Goal: Transaction & Acquisition: Purchase product/service

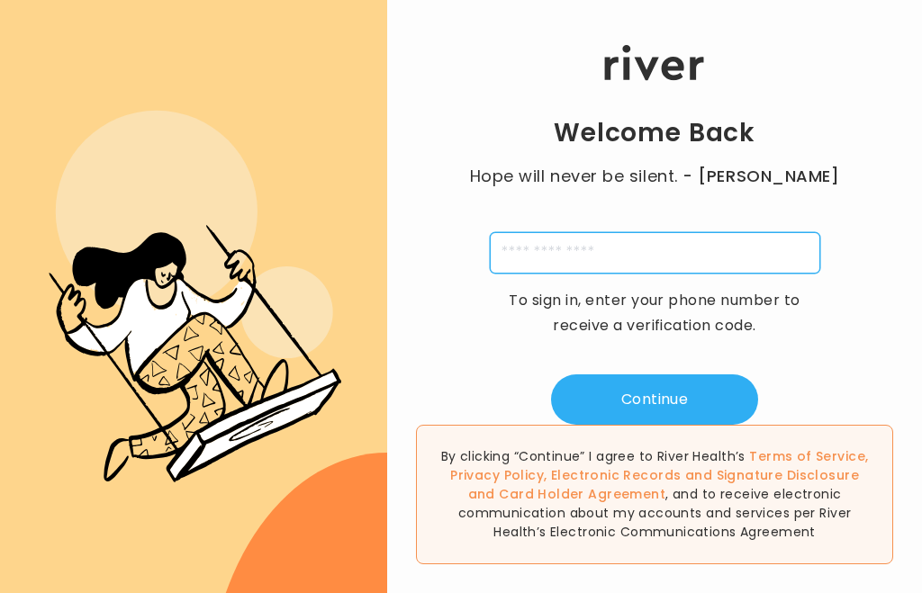
click at [660, 272] on input "tel" at bounding box center [655, 252] width 330 height 41
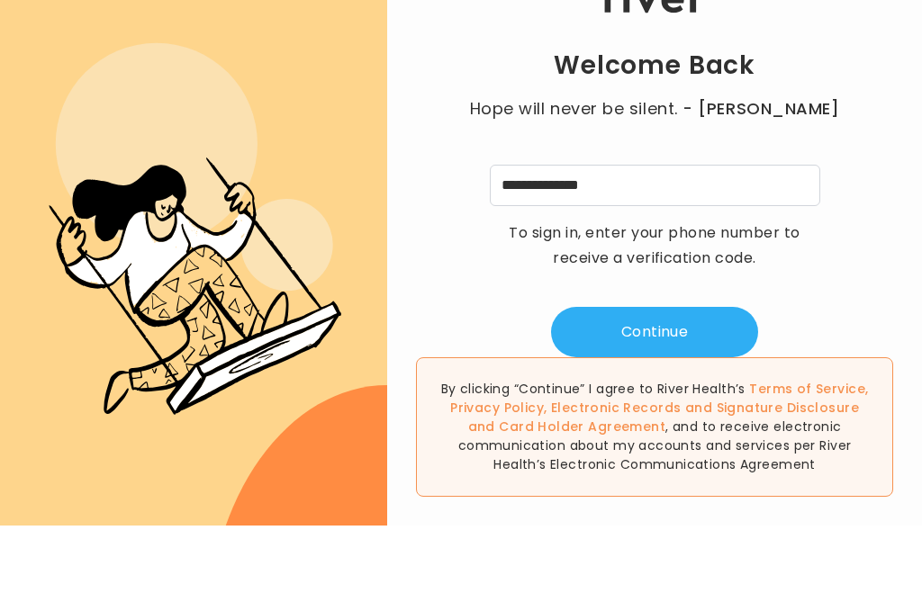
scroll to position [60, 0]
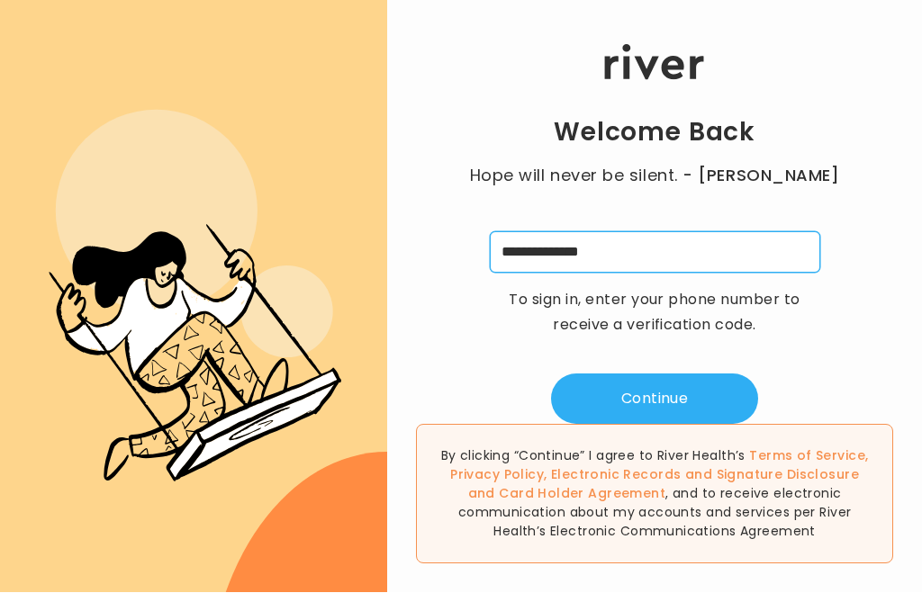
type input "**********"
click at [696, 374] on button "Continue" at bounding box center [654, 399] width 207 height 50
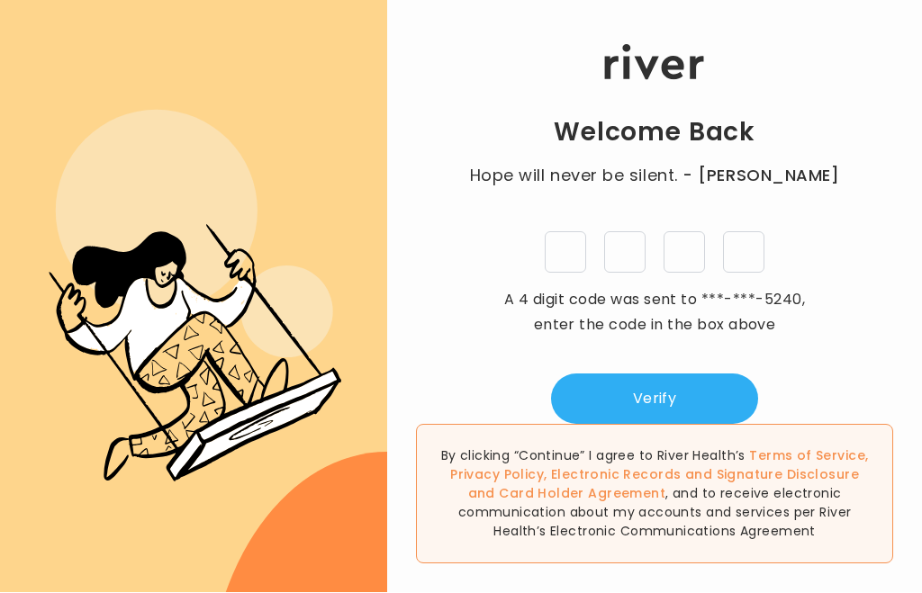
click at [566, 232] on input "tel" at bounding box center [565, 252] width 41 height 41
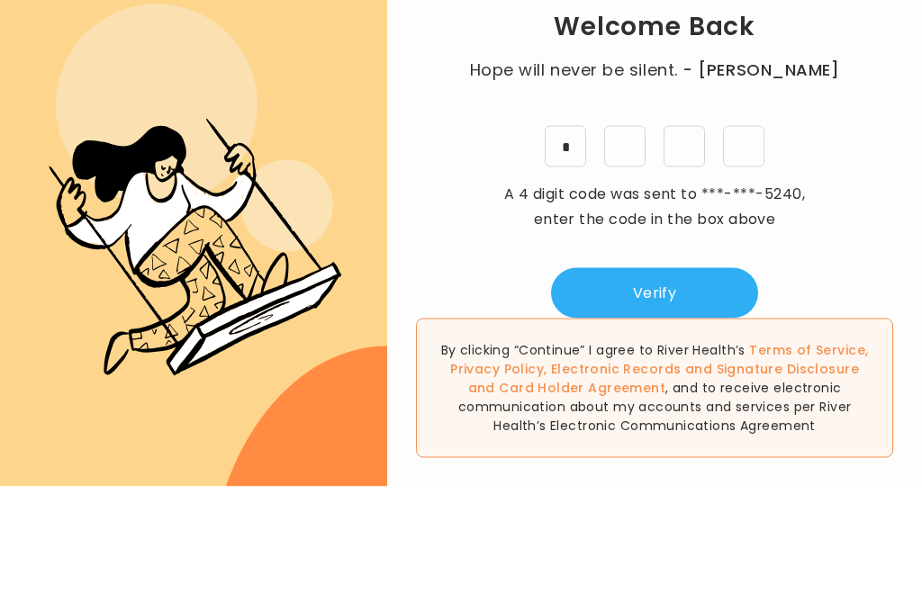
type input "*"
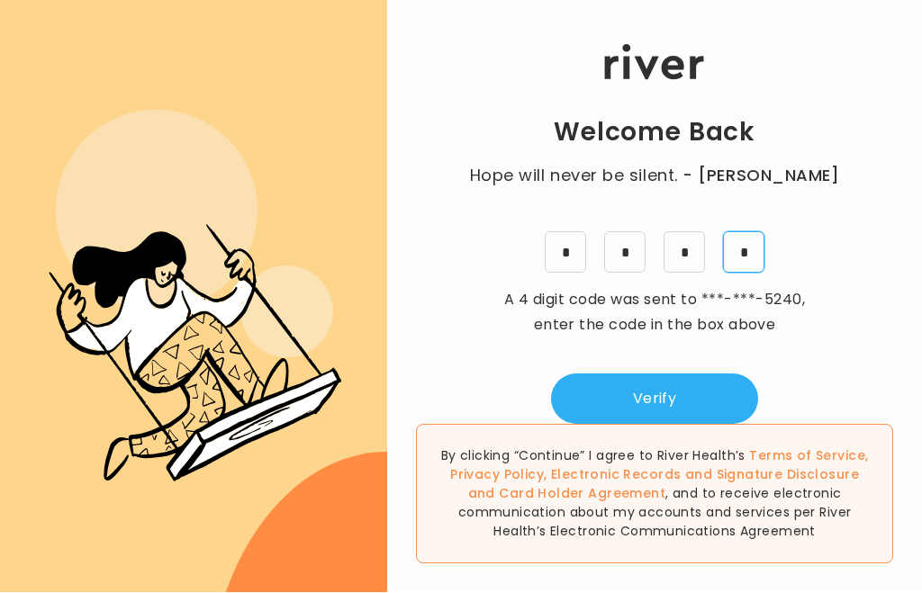
type input "*"
click at [698, 374] on button "Verify" at bounding box center [654, 399] width 207 height 50
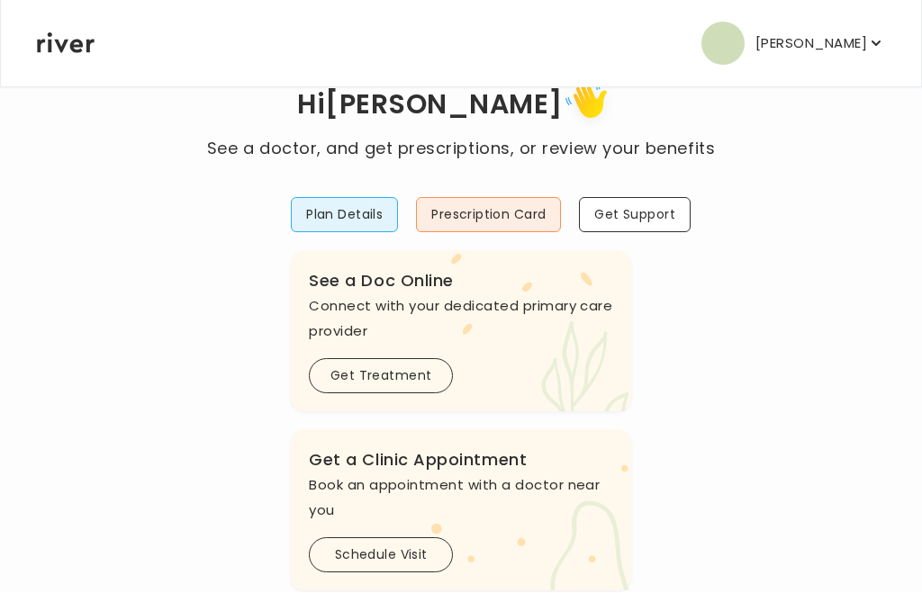
scroll to position [1, 0]
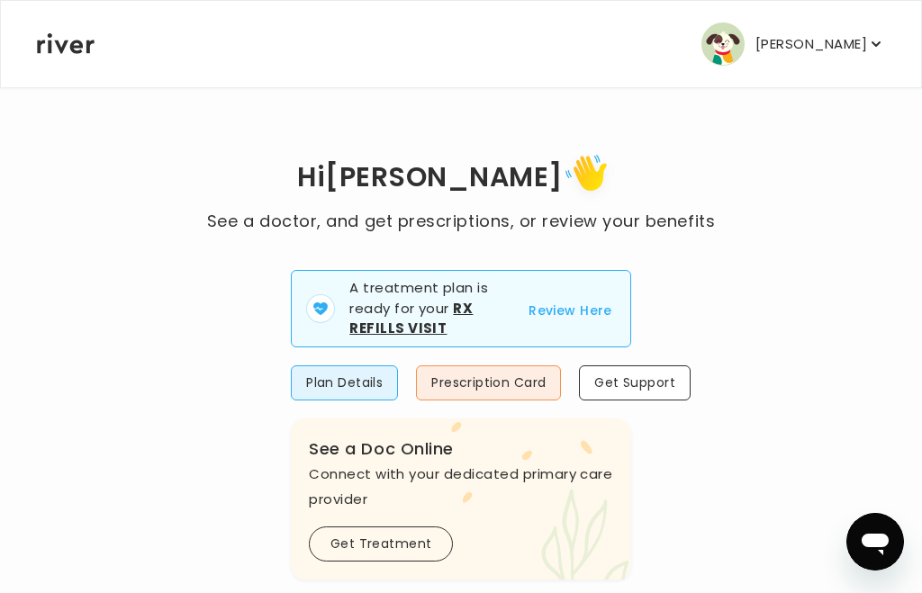
click at [580, 313] on button "Review Here" at bounding box center [570, 311] width 84 height 22
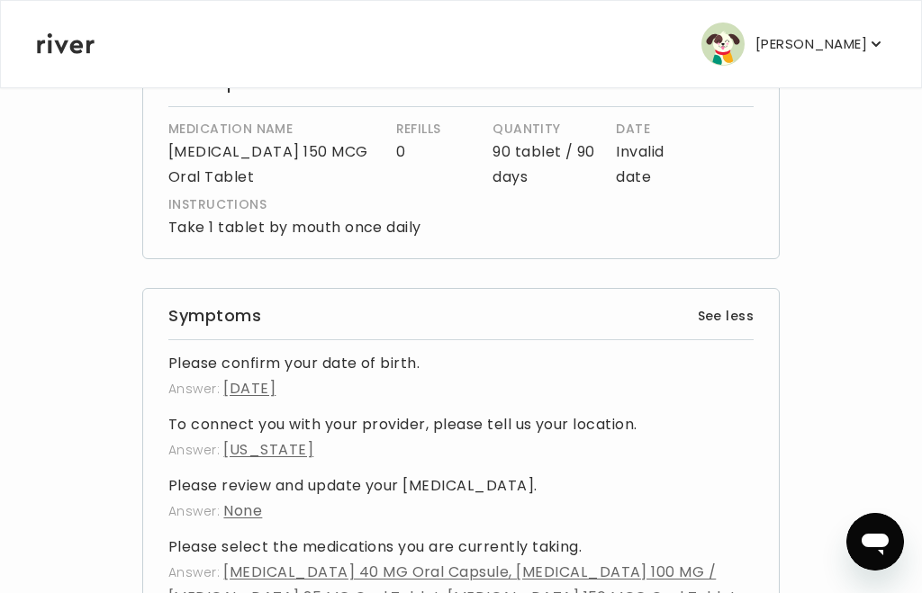
scroll to position [423, 0]
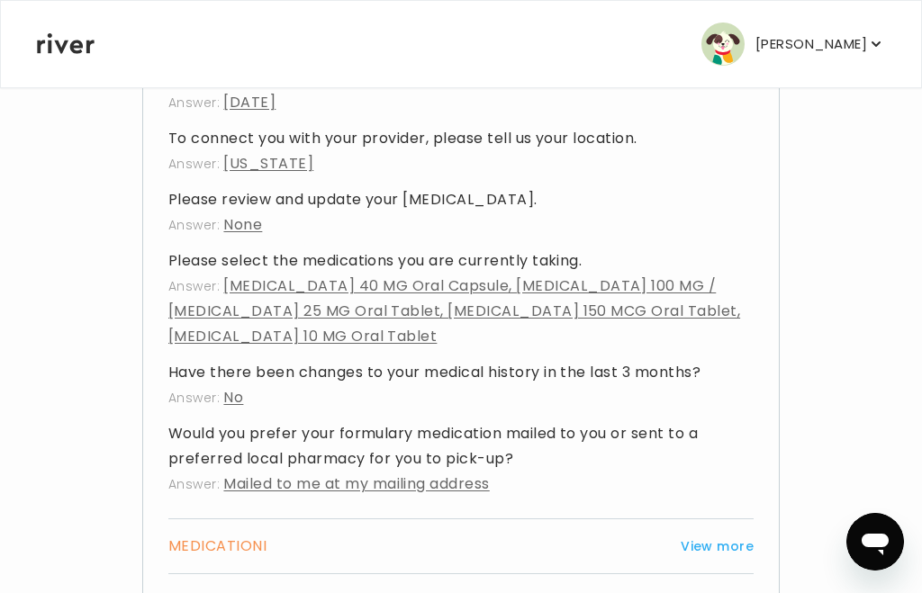
scroll to position [786, 0]
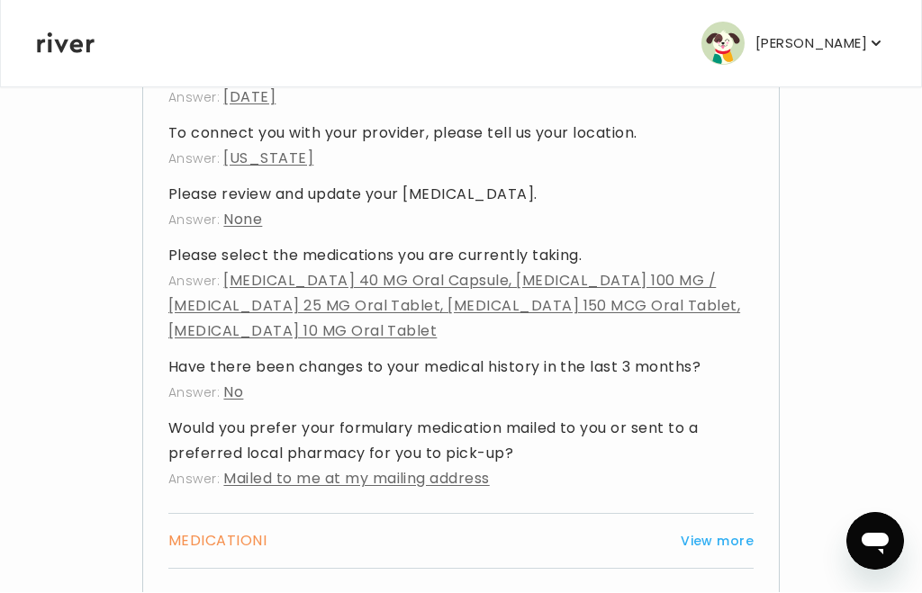
click at [720, 546] on button "View more" at bounding box center [716, 542] width 73 height 22
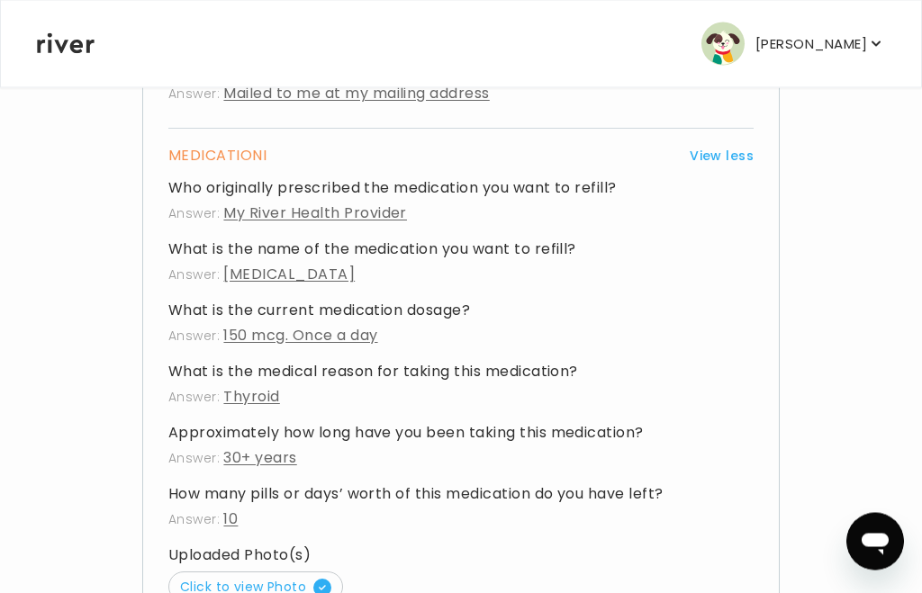
scroll to position [1220, 0]
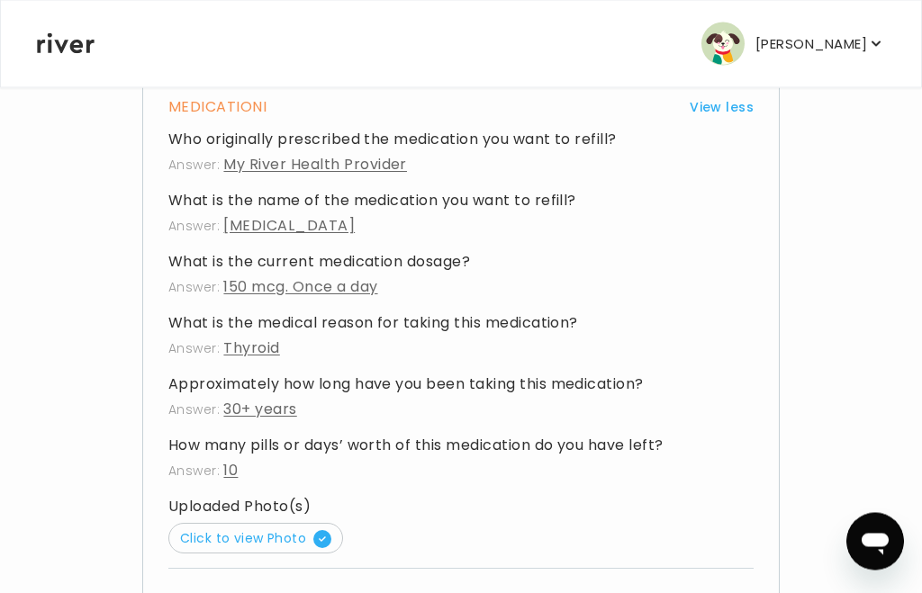
click at [322, 539] on icon "button" at bounding box center [322, 539] width 7 height 7
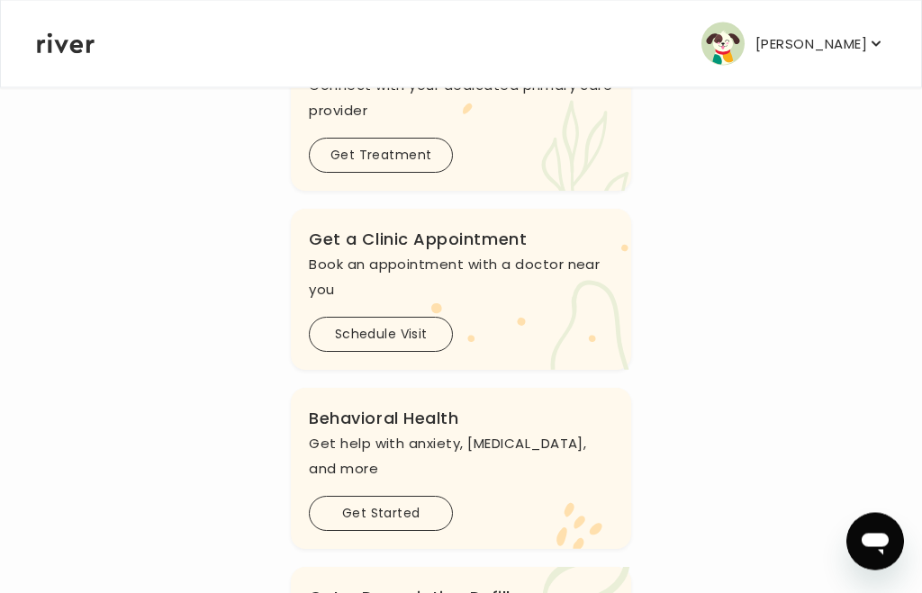
scroll to position [464, 0]
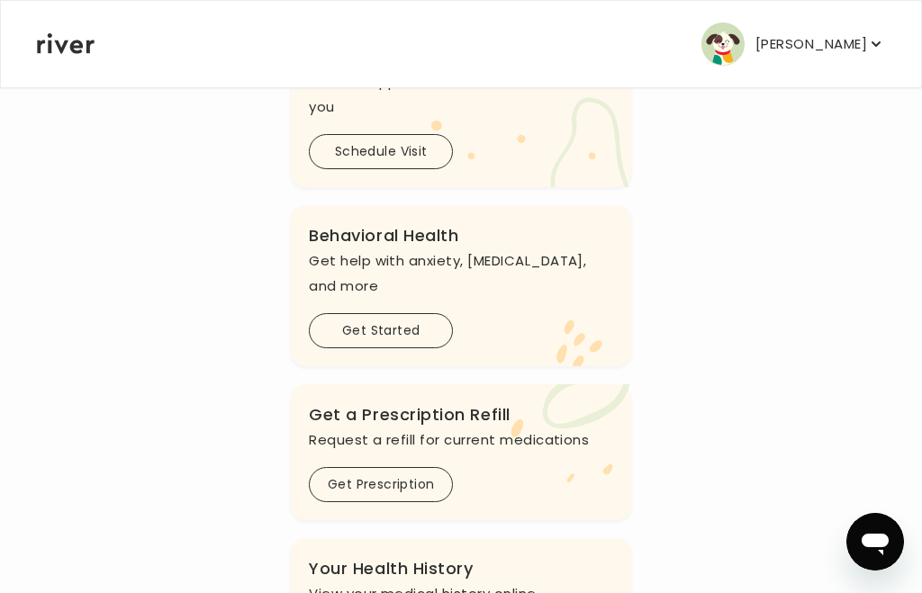
click at [402, 491] on button "Get Prescription" at bounding box center [381, 484] width 144 height 35
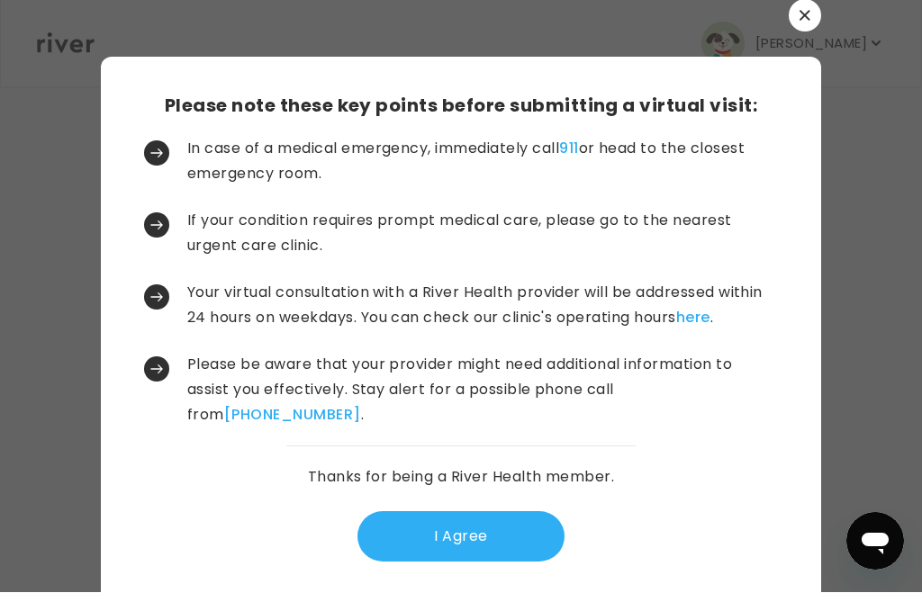
click at [472, 563] on button "I Agree" at bounding box center [460, 537] width 207 height 50
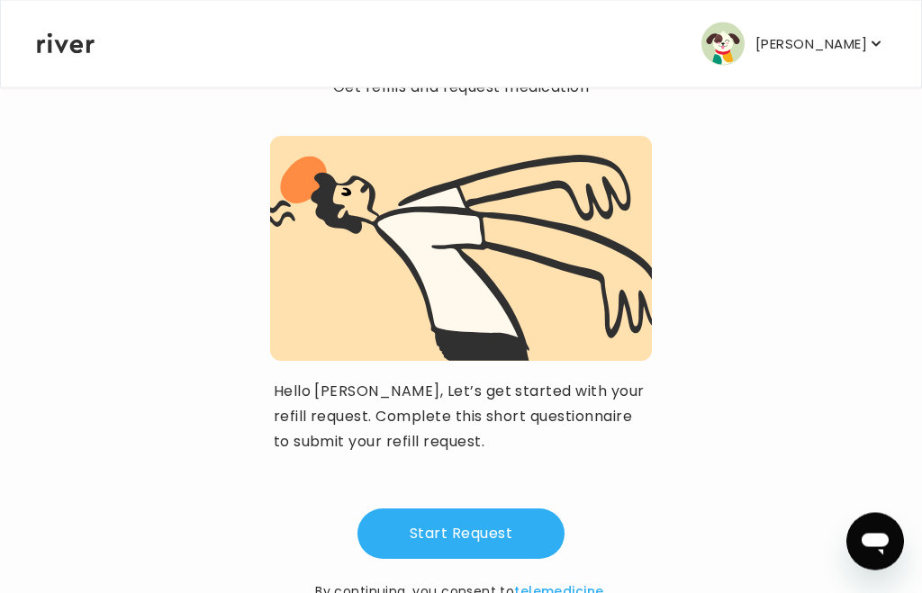
scroll to position [133, 0]
click at [487, 541] on button "Start Request" at bounding box center [460, 534] width 207 height 50
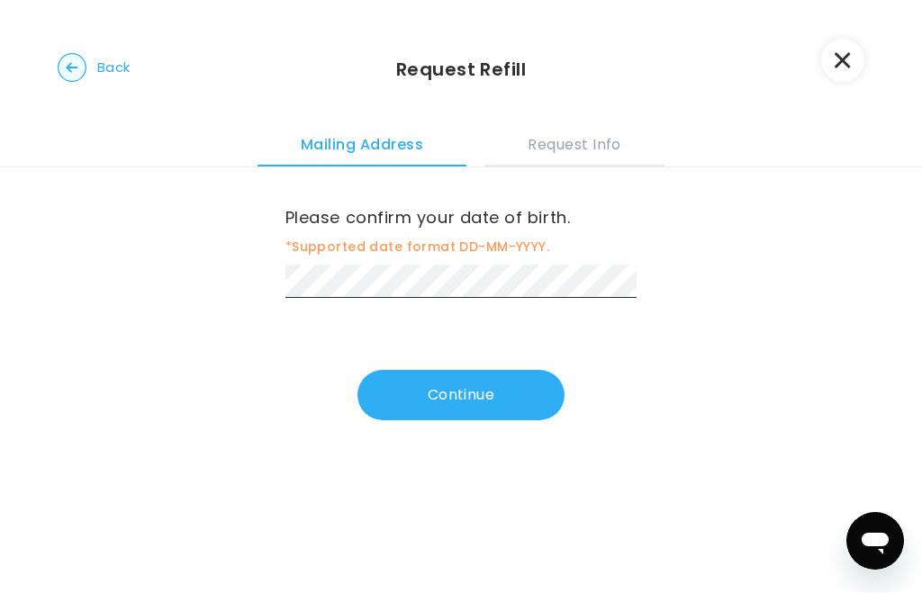
click at [473, 395] on button "Continue" at bounding box center [460, 396] width 207 height 50
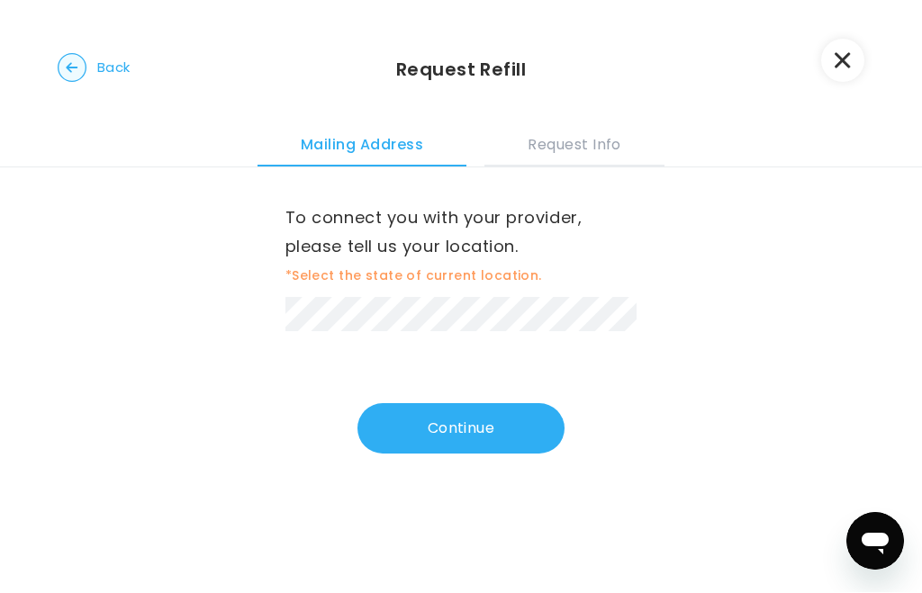
click at [476, 429] on button "Continue" at bounding box center [460, 429] width 207 height 50
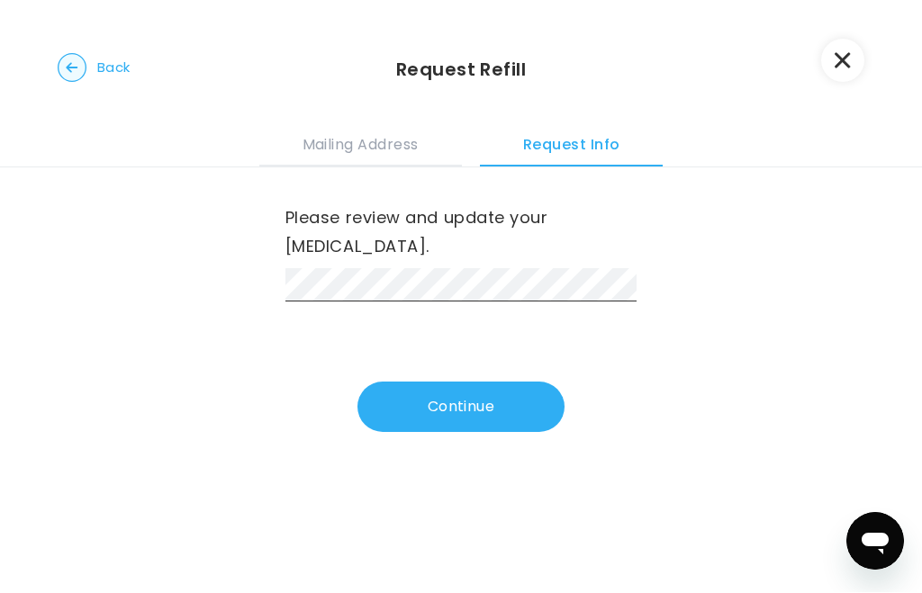
click at [473, 388] on button "Continue" at bounding box center [460, 408] width 207 height 50
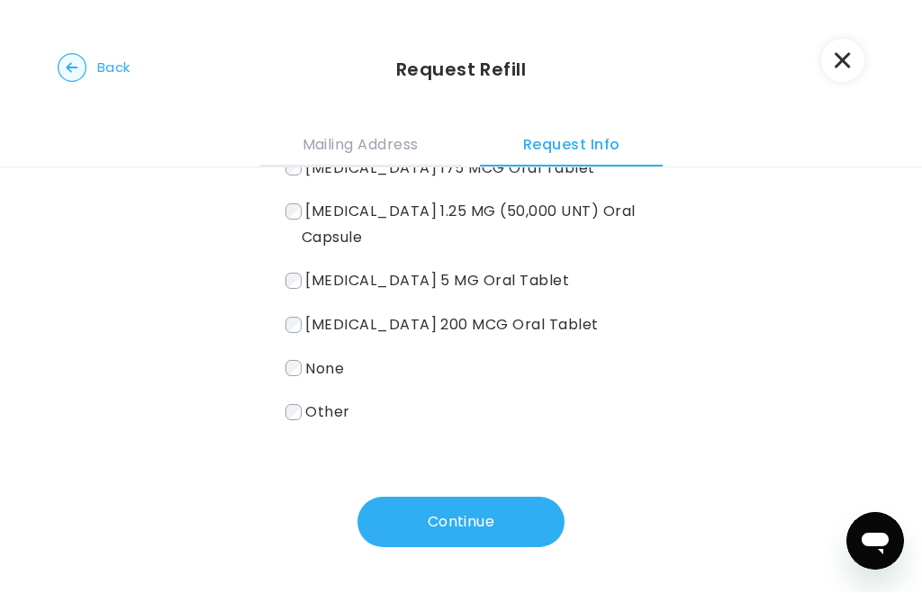
scroll to position [398, 0]
click at [471, 514] on button "Continue" at bounding box center [460, 523] width 207 height 50
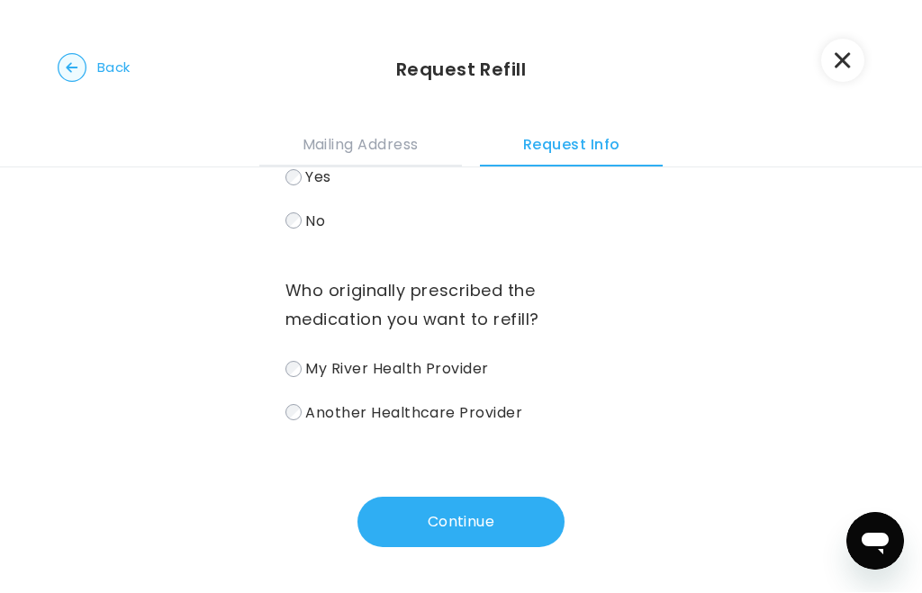
scroll to position [119, 0]
click at [469, 522] on button "Continue" at bounding box center [460, 523] width 207 height 50
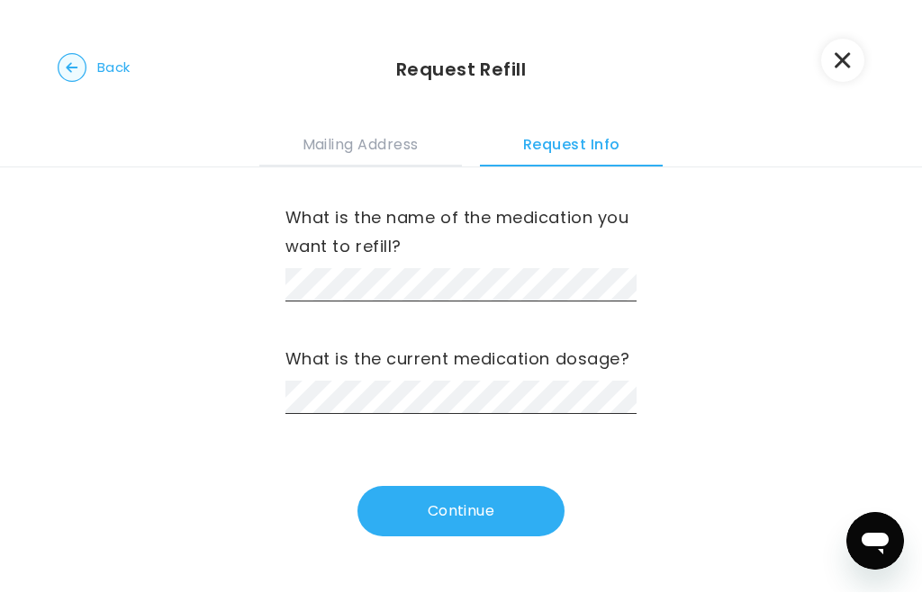
click at [494, 508] on button "Continue" at bounding box center [460, 512] width 207 height 50
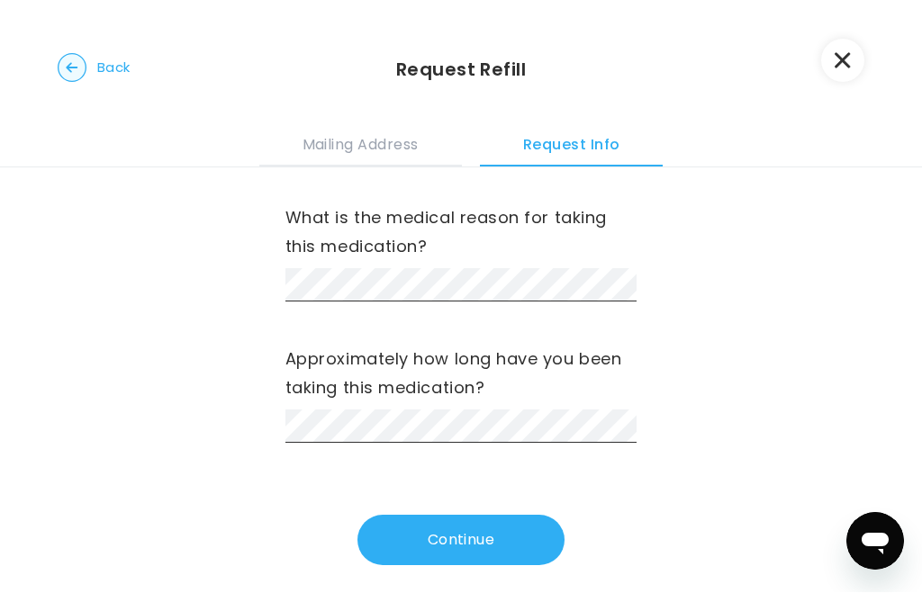
click at [482, 261] on div "What is the medical reason for taking this medication?" at bounding box center [460, 253] width 351 height 98
click at [471, 528] on button "Continue" at bounding box center [460, 541] width 207 height 50
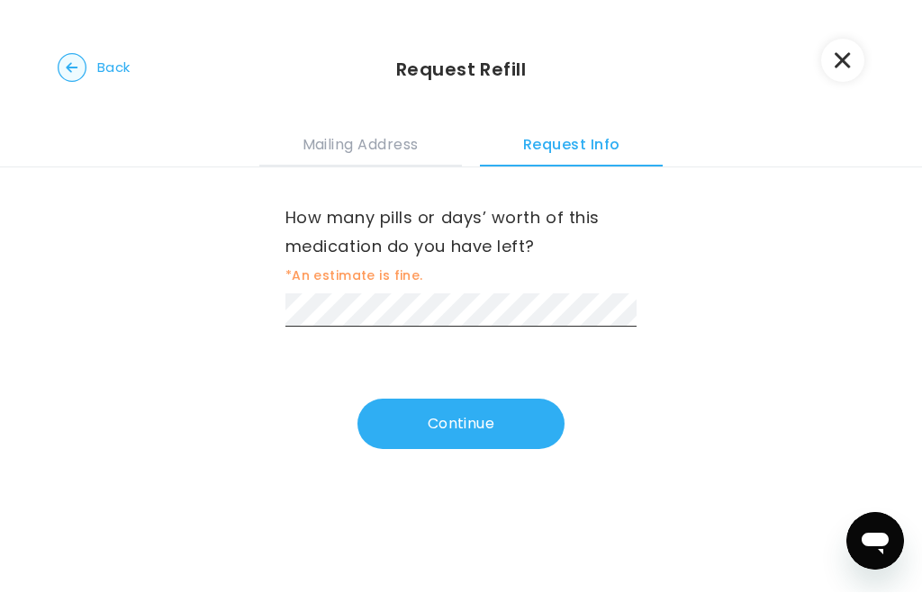
click at [487, 417] on button "Continue" at bounding box center [460, 425] width 207 height 50
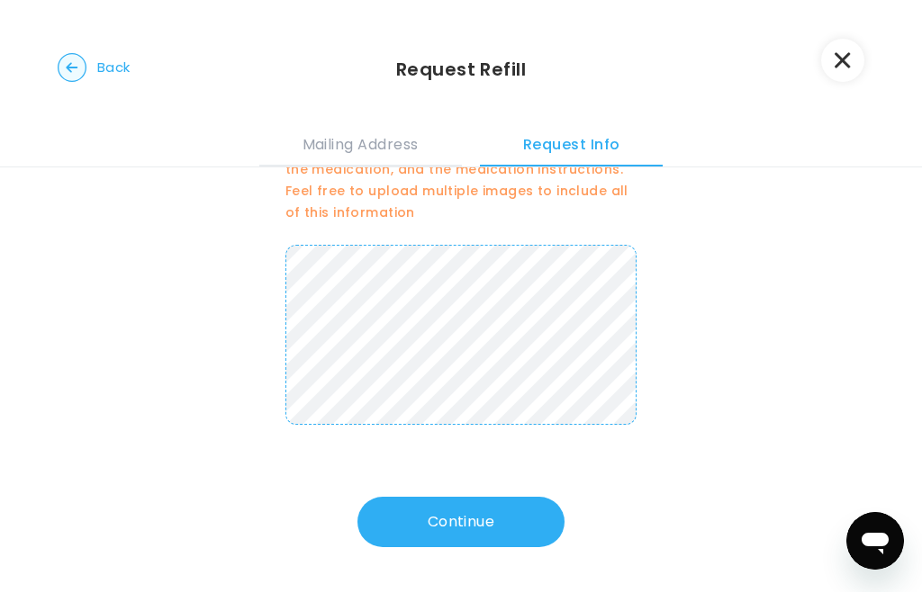
click at [482, 516] on button "Continue" at bounding box center [460, 523] width 207 height 50
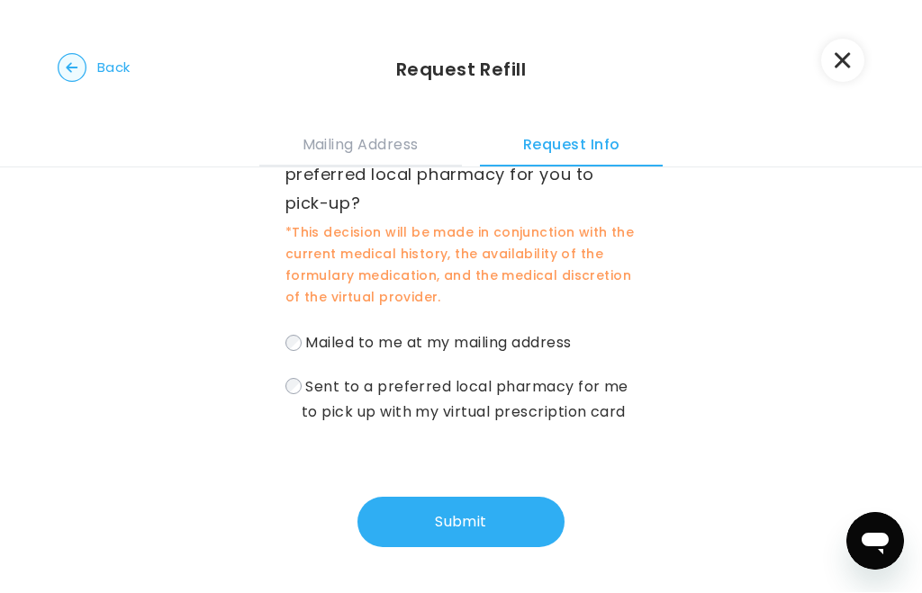
scroll to position [101, 0]
click at [304, 339] on label "Mailed to me at my mailing address" at bounding box center [460, 343] width 351 height 26
click at [479, 523] on button "Submit" at bounding box center [460, 523] width 207 height 50
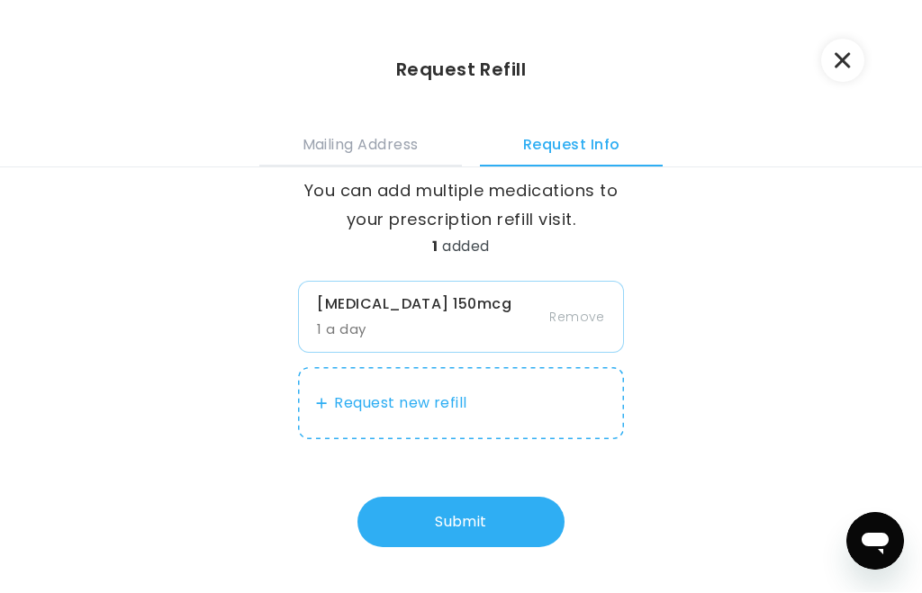
scroll to position [27, 0]
click at [334, 397] on button "Request new refill" at bounding box center [461, 404] width 326 height 72
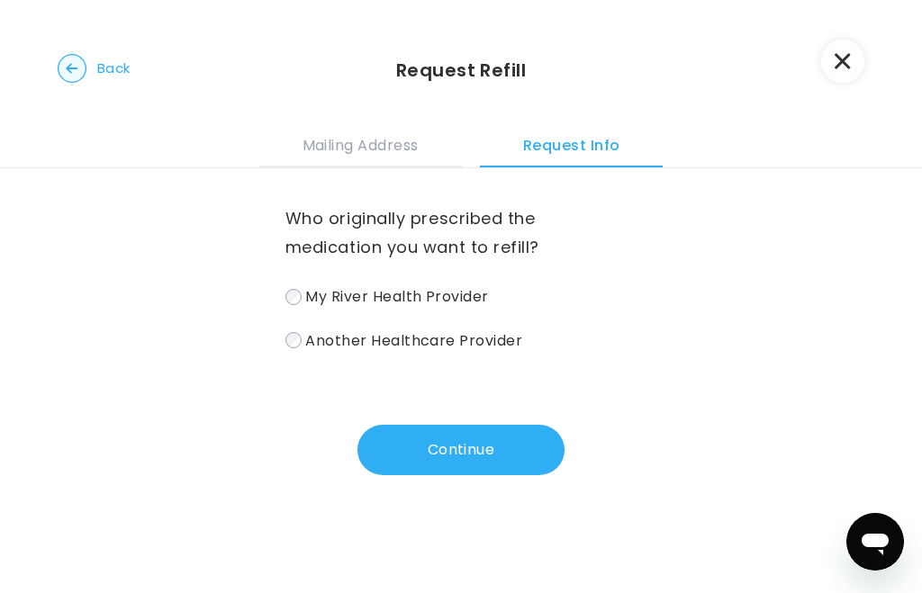
click at [485, 450] on button "Continue" at bounding box center [460, 450] width 207 height 50
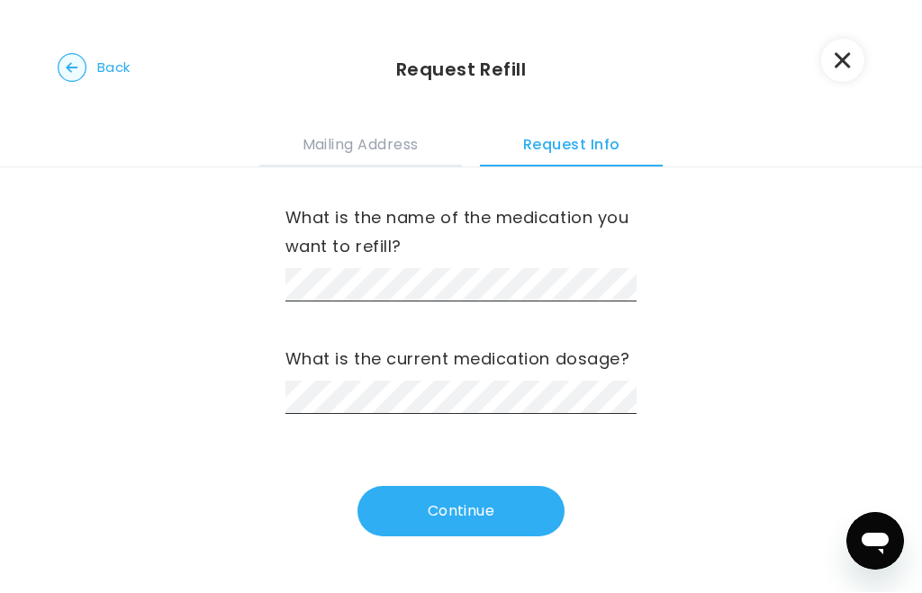
click at [476, 513] on button "Continue" at bounding box center [460, 512] width 207 height 50
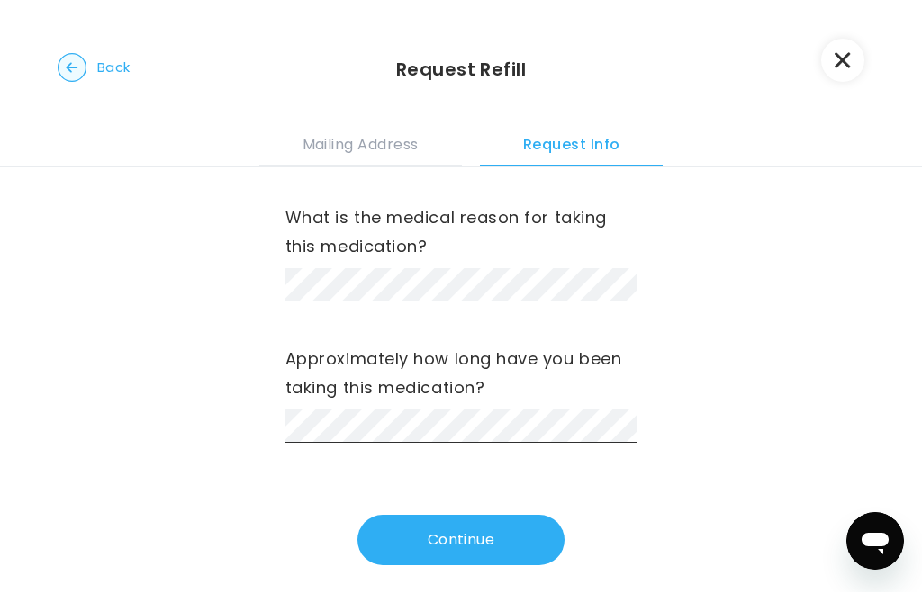
click at [482, 538] on button "Continue" at bounding box center [460, 541] width 207 height 50
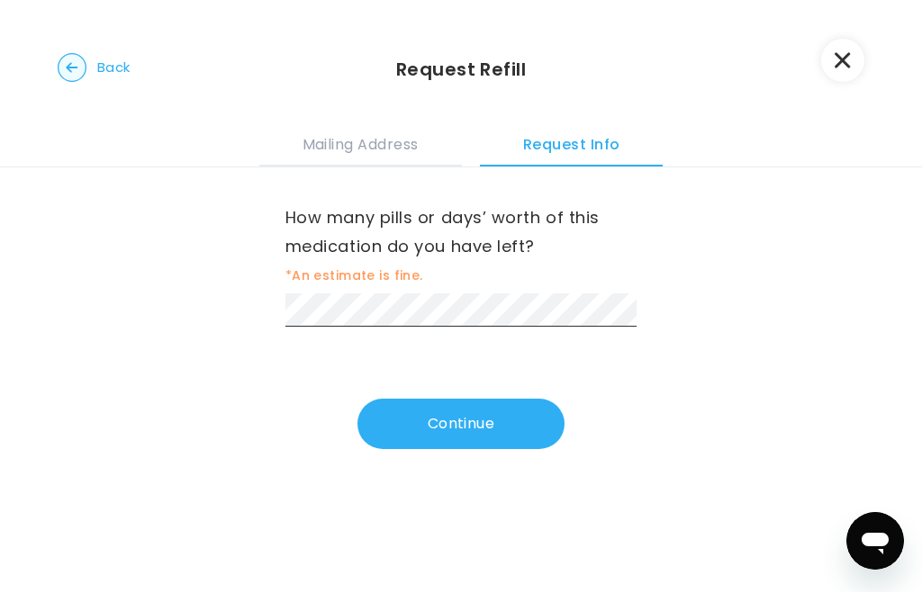
click at [471, 422] on button "Continue" at bounding box center [460, 425] width 207 height 50
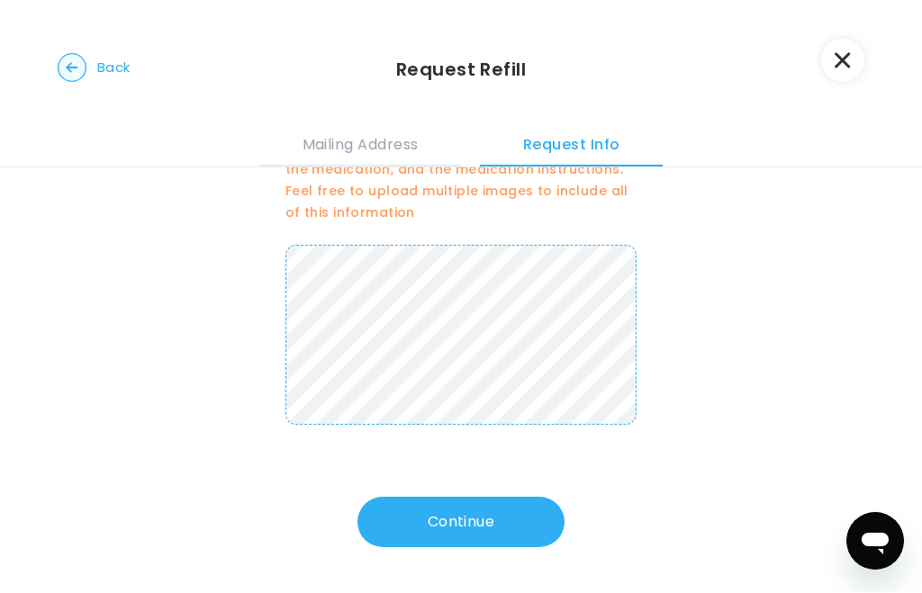
click at [485, 518] on button "Continue" at bounding box center [460, 523] width 207 height 50
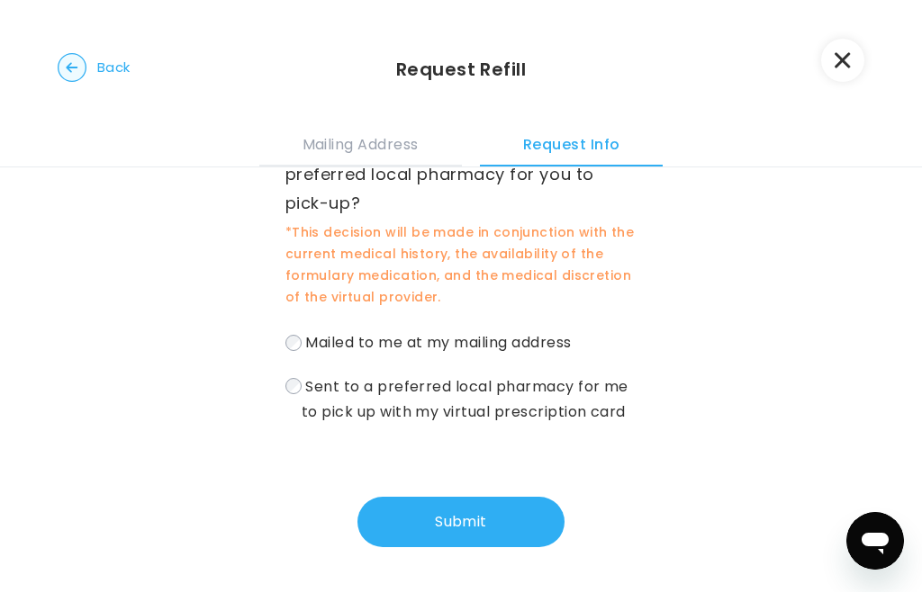
click at [473, 519] on button "Submit" at bounding box center [460, 523] width 207 height 50
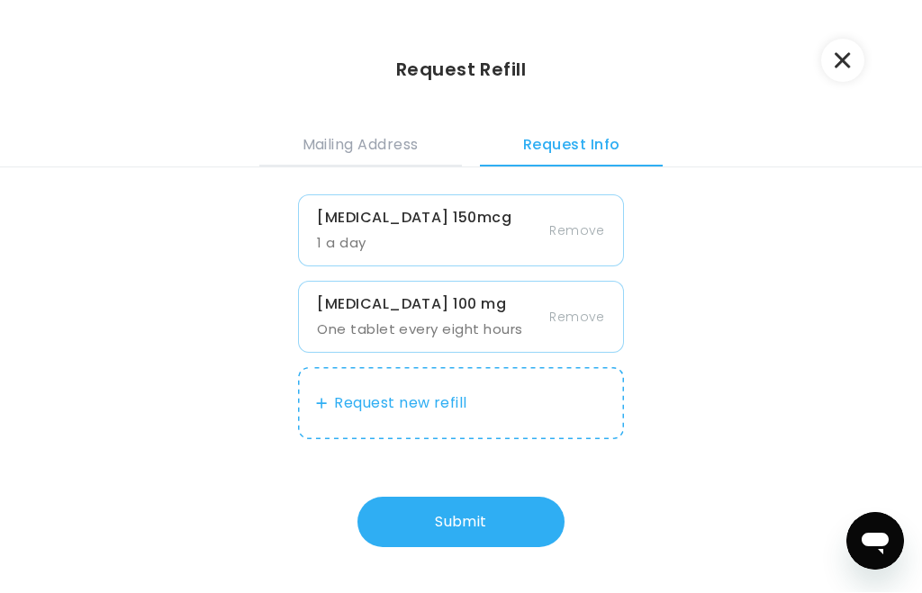
scroll to position [113, 0]
click at [473, 524] on button "Submit" at bounding box center [460, 523] width 207 height 50
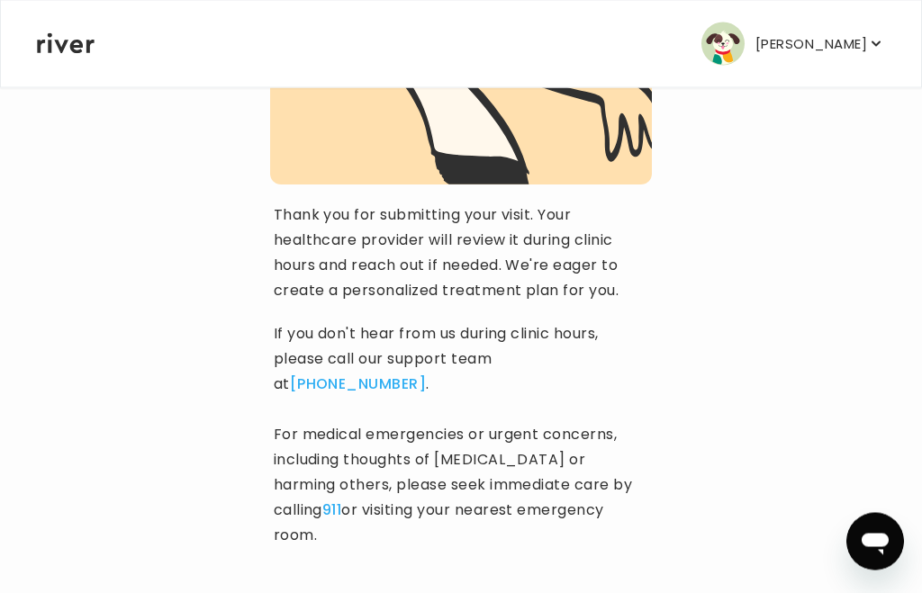
scroll to position [274, 0]
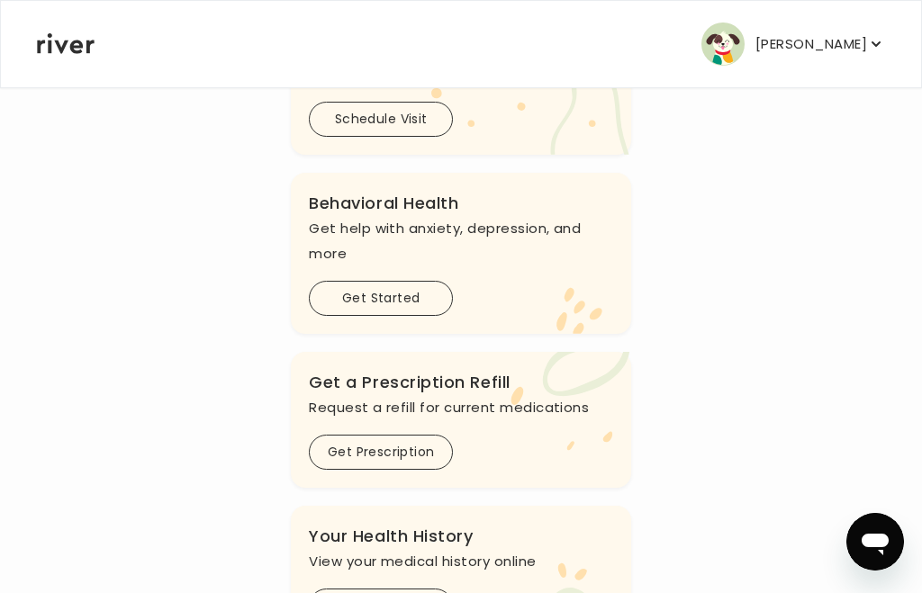
scroll to position [647, 0]
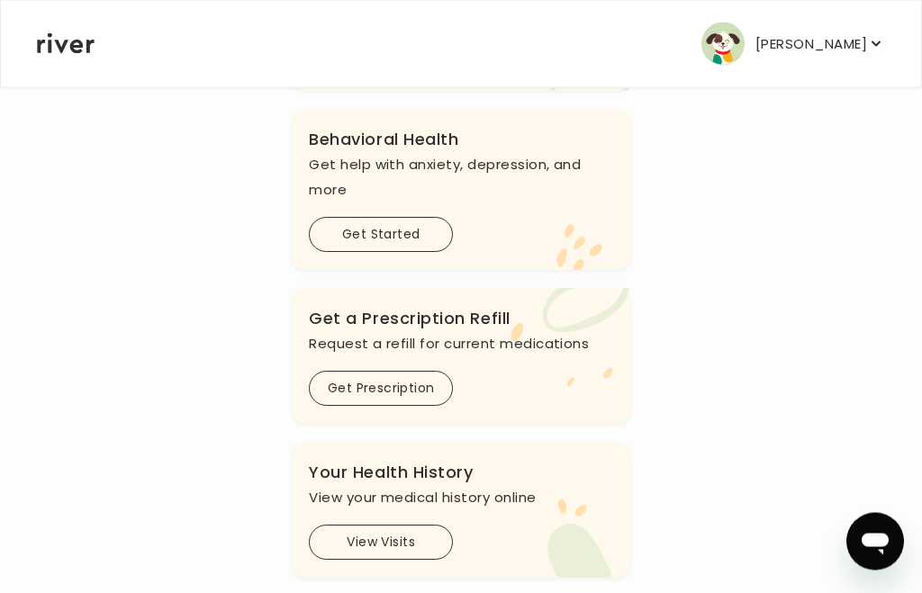
click at [875, 43] on icon "button" at bounding box center [875, 43] width 9 height 5
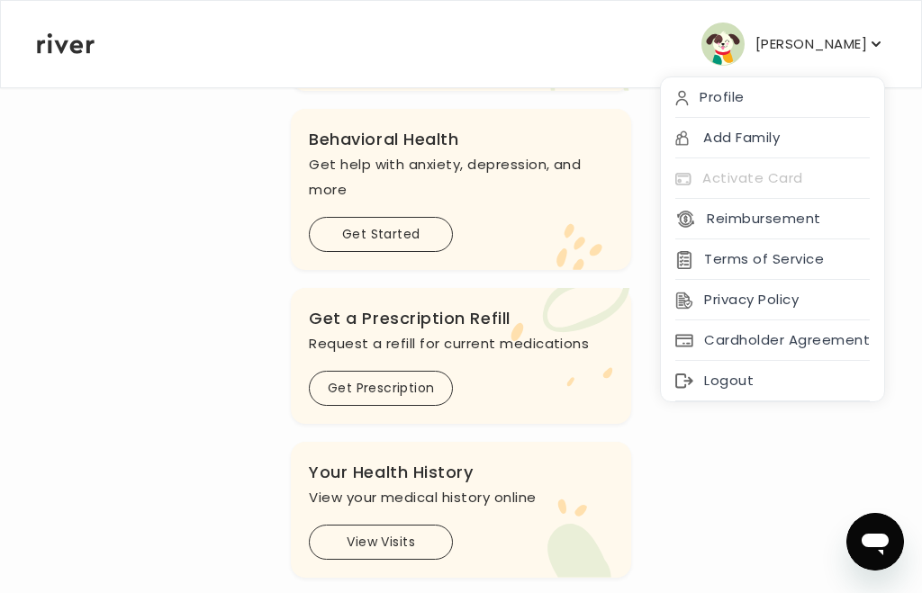
click at [743, 379] on div "Logout" at bounding box center [772, 381] width 223 height 41
